Goal: Task Accomplishment & Management: Complete application form

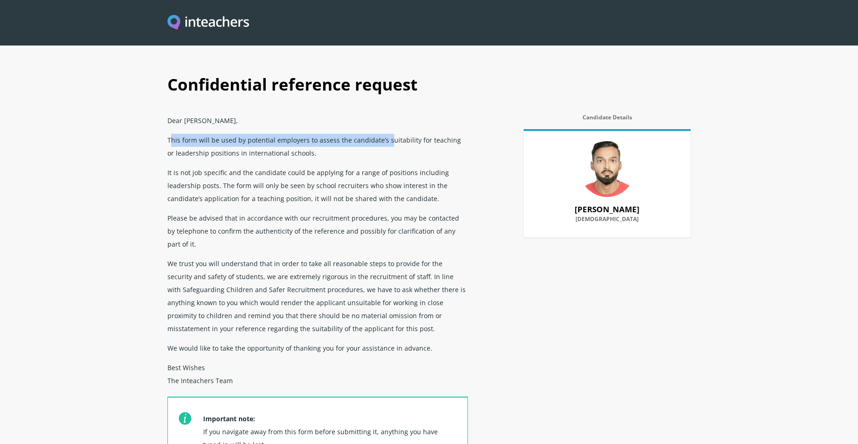
drag, startPoint x: 169, startPoint y: 138, endPoint x: 385, endPoint y: 137, distance: 215.3
click at [385, 137] on p "This form will be used by potential employers to assess the candidate’s suitabi…" at bounding box center [317, 146] width 301 height 32
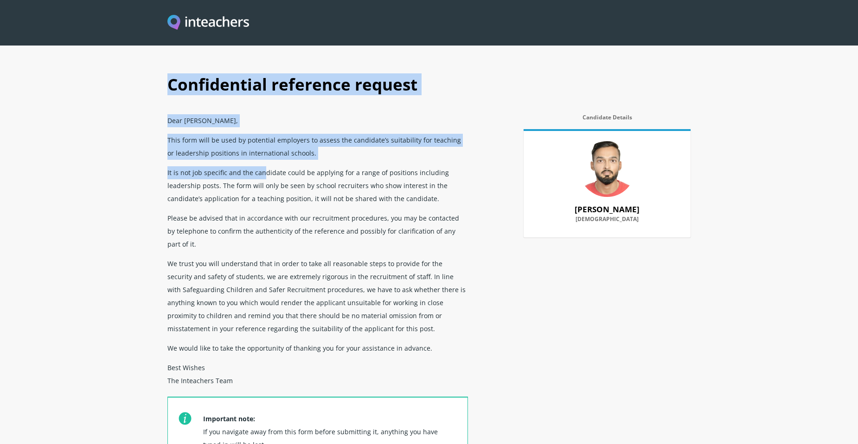
drag, startPoint x: 164, startPoint y: 170, endPoint x: 277, endPoint y: 165, distance: 113.8
click at [277, 165] on div "Confidential reference request Dear [PERSON_NAME], This form will be used by po…" at bounding box center [429, 293] width 534 height 457
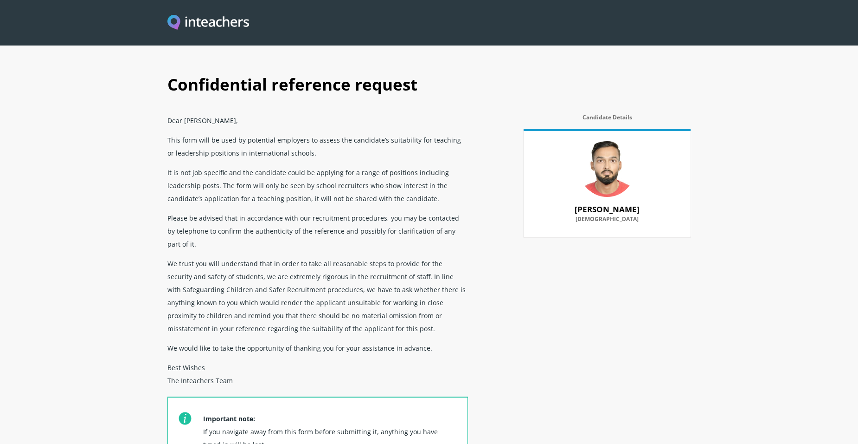
drag, startPoint x: 277, startPoint y: 165, endPoint x: 341, endPoint y: 170, distance: 63.3
click at [339, 169] on p "It is not job specific and the candidate could be applying for a range of posit…" at bounding box center [317, 184] width 301 height 45
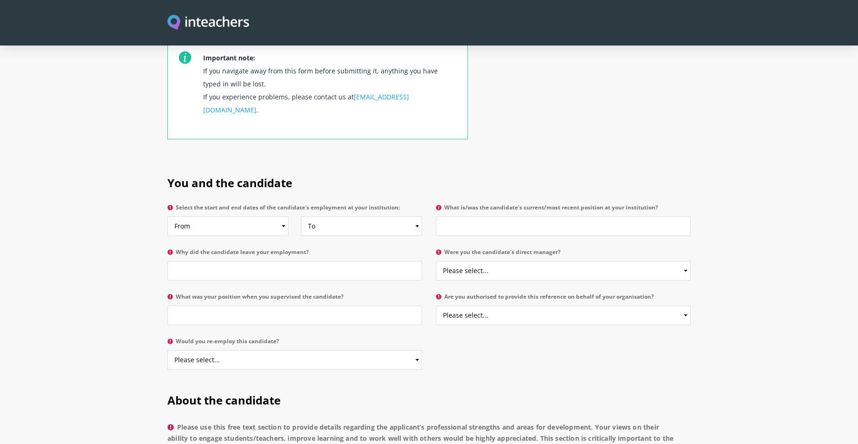
scroll to position [325, 0]
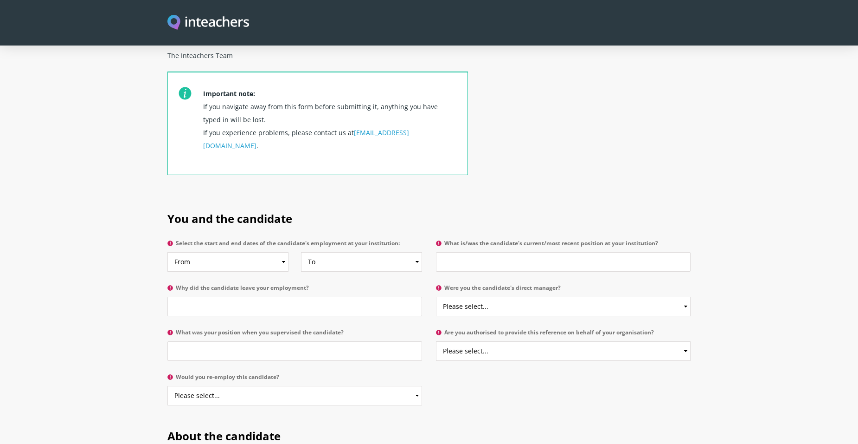
click at [506, 290] on p "Were you the candidate's direct manager? Please select... Yes No" at bounding box center [560, 303] width 262 height 45
click at [506, 296] on select "Please select... Yes No" at bounding box center [563, 305] width 255 height 19
click at [509, 296] on select "Please select... Yes No" at bounding box center [563, 305] width 255 height 19
click at [515, 341] on select "Please select... Yes No" at bounding box center [563, 350] width 255 height 19
click at [741, 333] on section "You and the candidate Select the start and end dates of the candidate's employm…" at bounding box center [429, 305] width 858 height 217
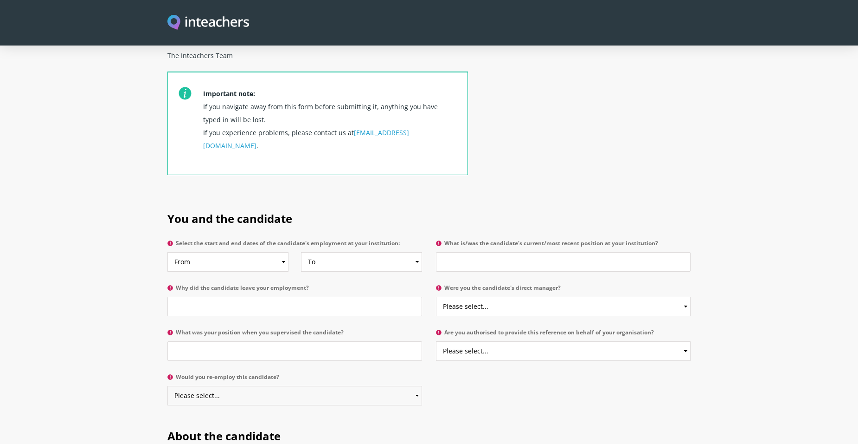
click at [321, 386] on select "Please select... Yes No" at bounding box center [294, 395] width 255 height 19
click at [513, 383] on div "You and the candidate Select the start and end dates of the candidate's employm…" at bounding box center [429, 305] width 534 height 217
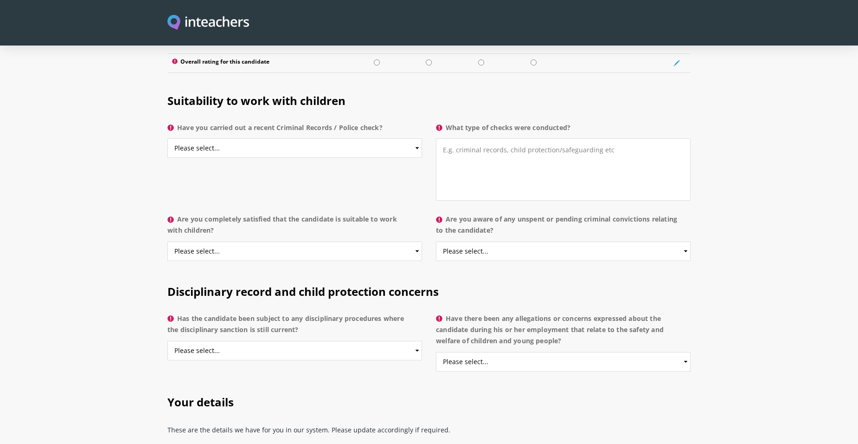
scroll to position [1516, 0]
